Goal: Information Seeking & Learning: Learn about a topic

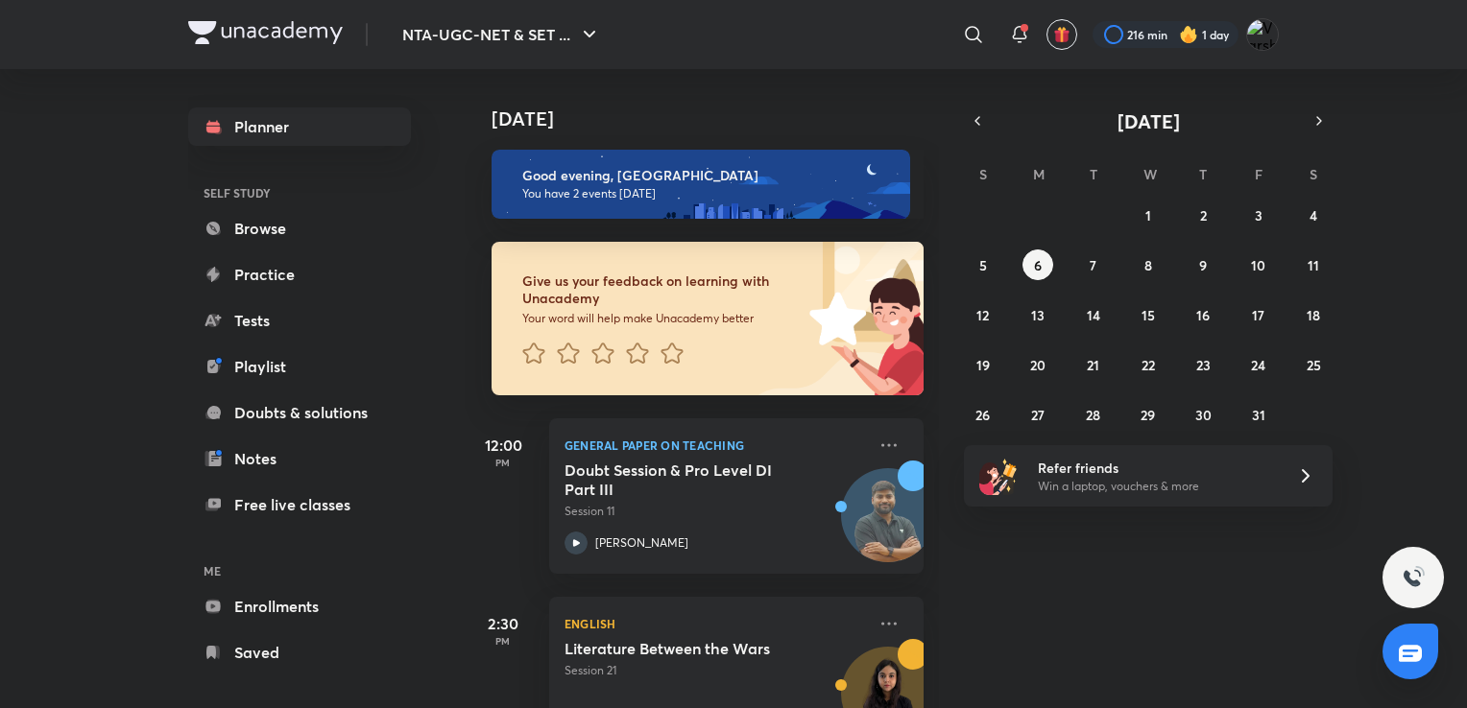
scroll to position [73, 0]
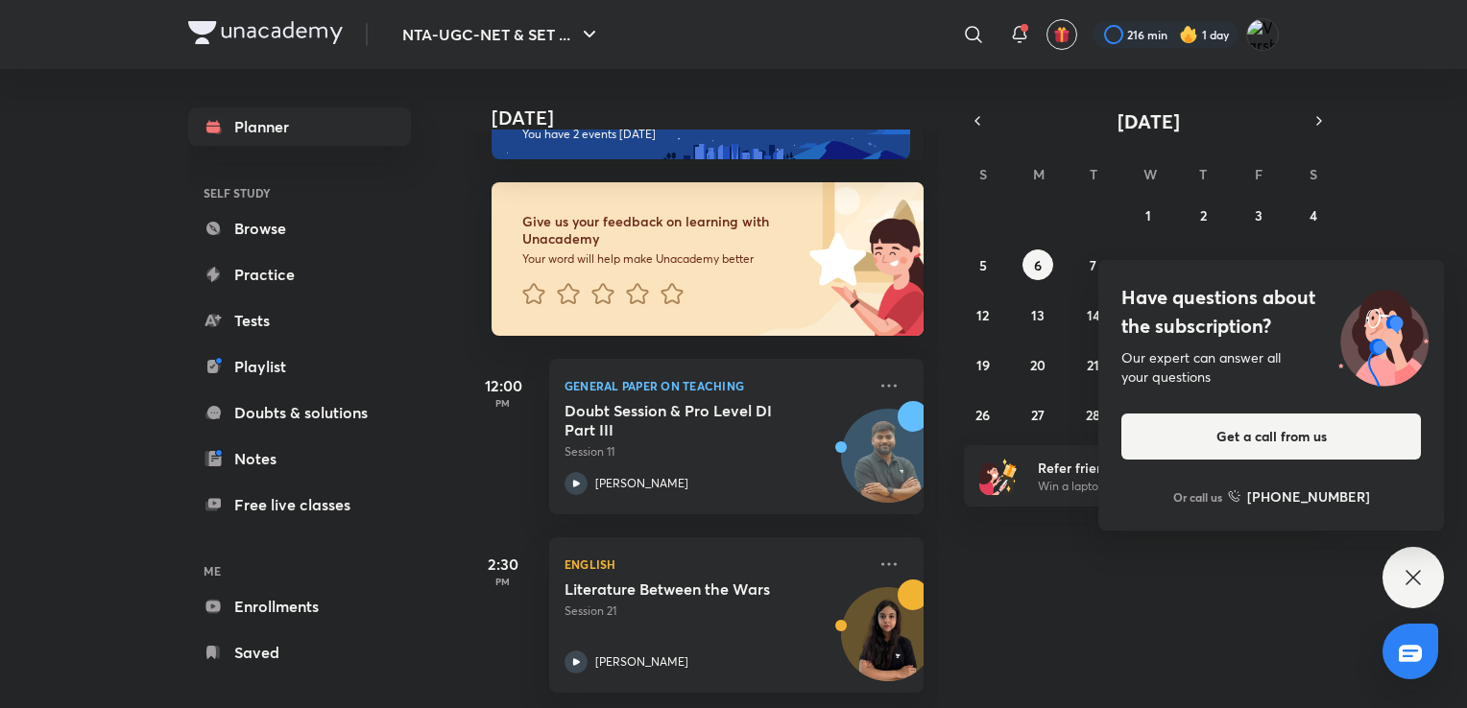
click at [1402, 570] on icon at bounding box center [1412, 577] width 23 height 23
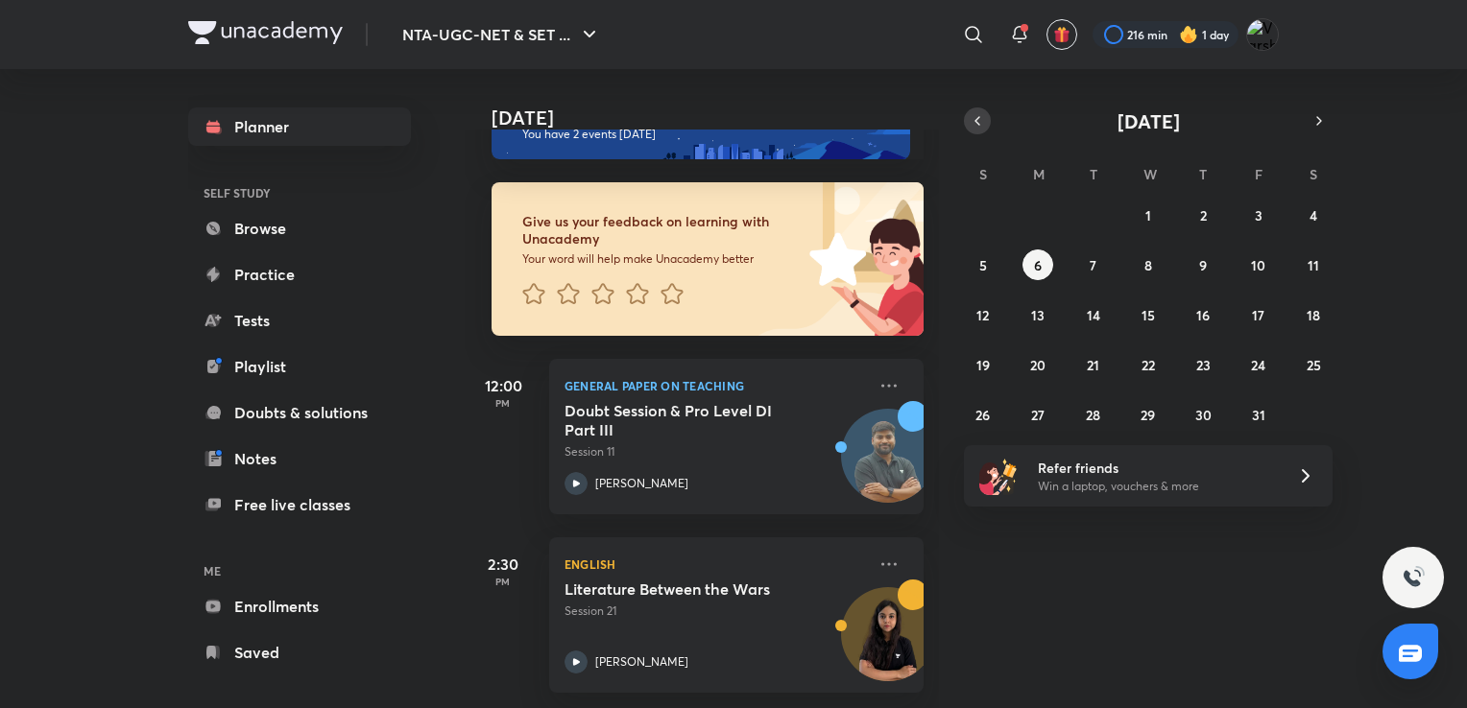
click at [971, 121] on icon "button" at bounding box center [976, 120] width 15 height 17
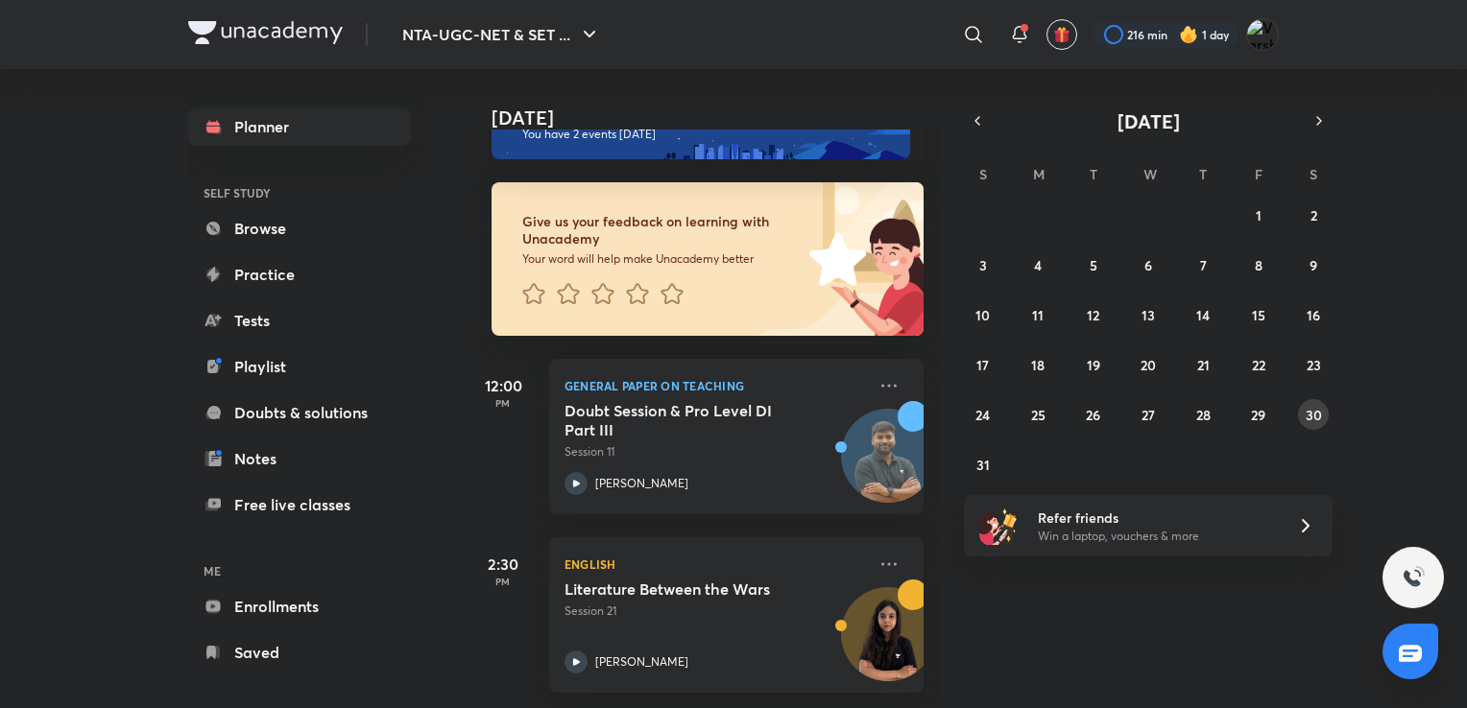
click at [1309, 410] on abbr "30" at bounding box center [1313, 415] width 16 height 18
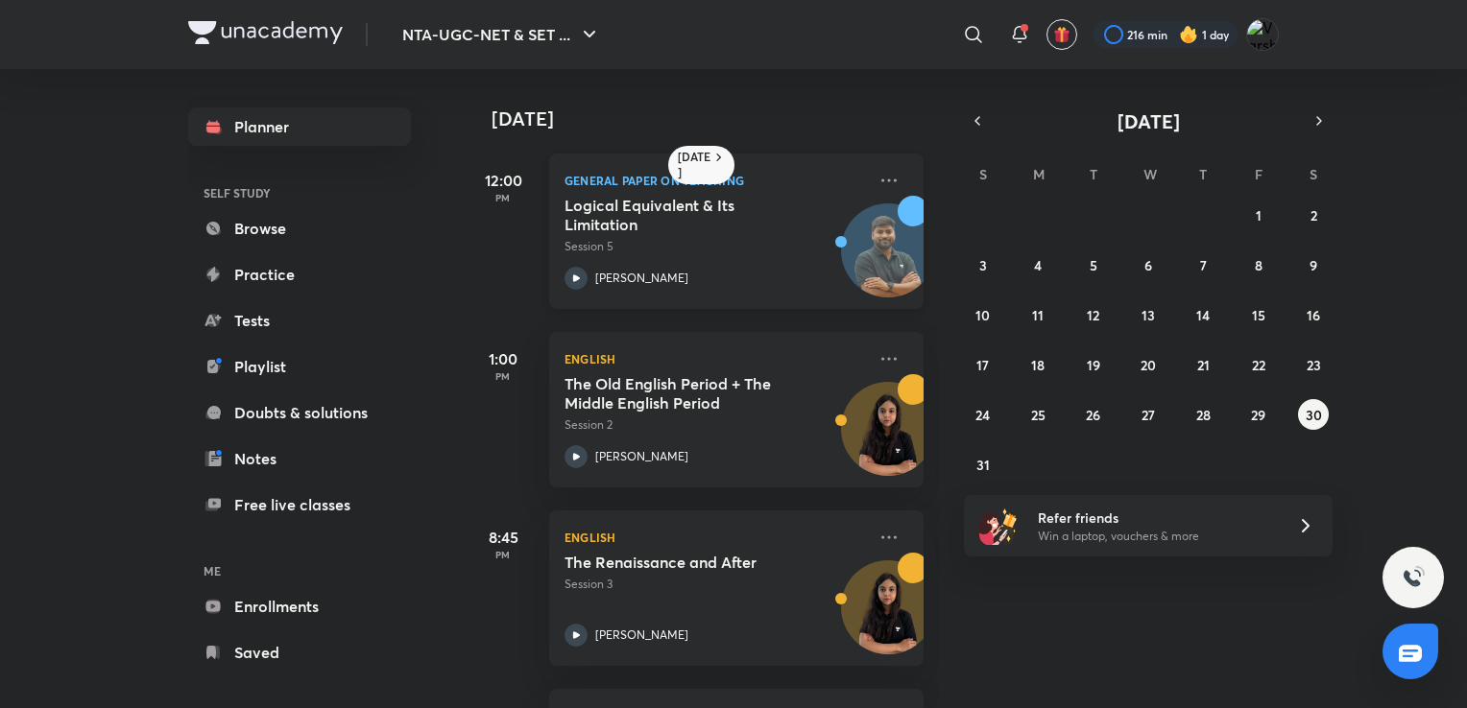
click at [738, 218] on h5 "Logical Equivalent & Its Limitation" at bounding box center [683, 215] width 239 height 38
